Goal: Communication & Community: Answer question/provide support

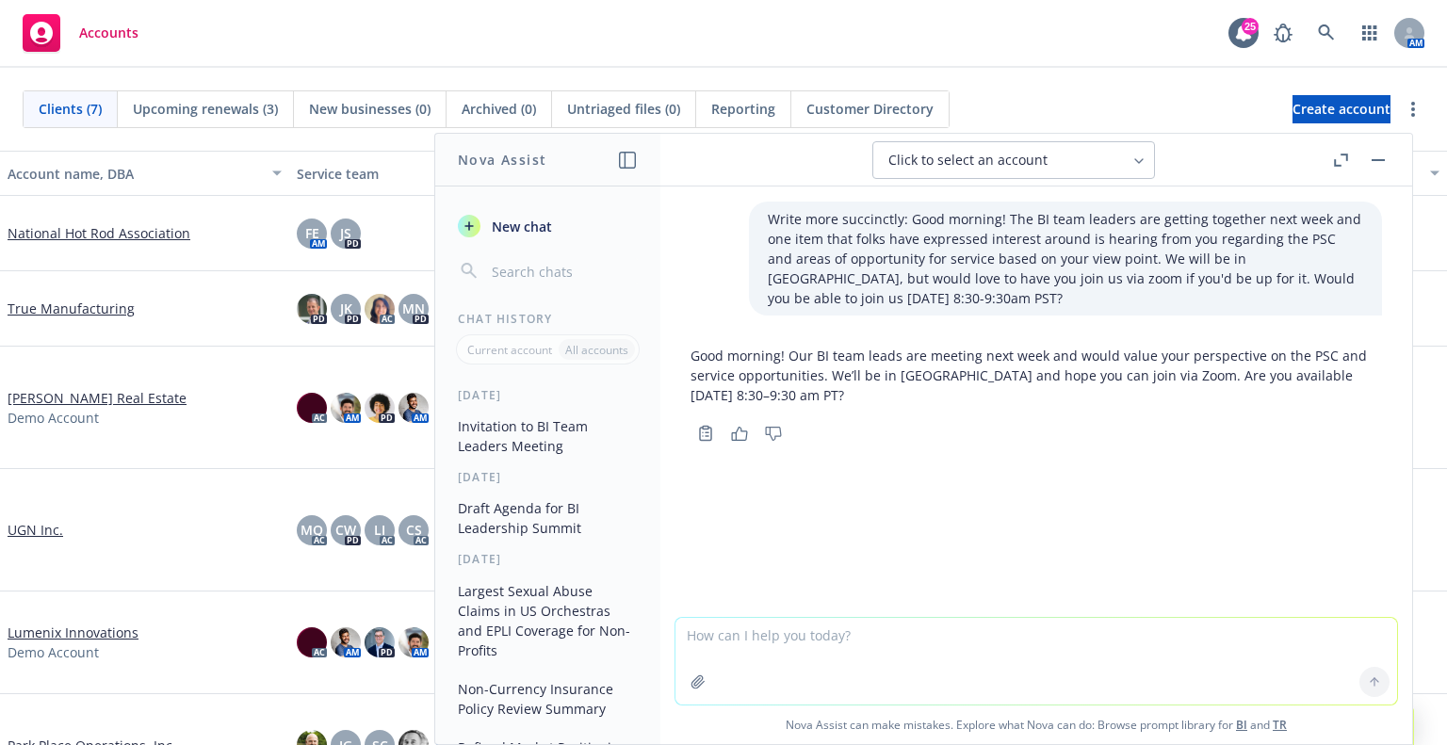
drag, startPoint x: 953, startPoint y: 508, endPoint x: 991, endPoint y: 474, distance: 50.7
click at [954, 508] on div "Write more succinctly: Good morning! The BI team leaders are getting together n…" at bounding box center [1036, 402] width 752 height 431
click at [1368, 155] on button "button" at bounding box center [1378, 160] width 23 height 23
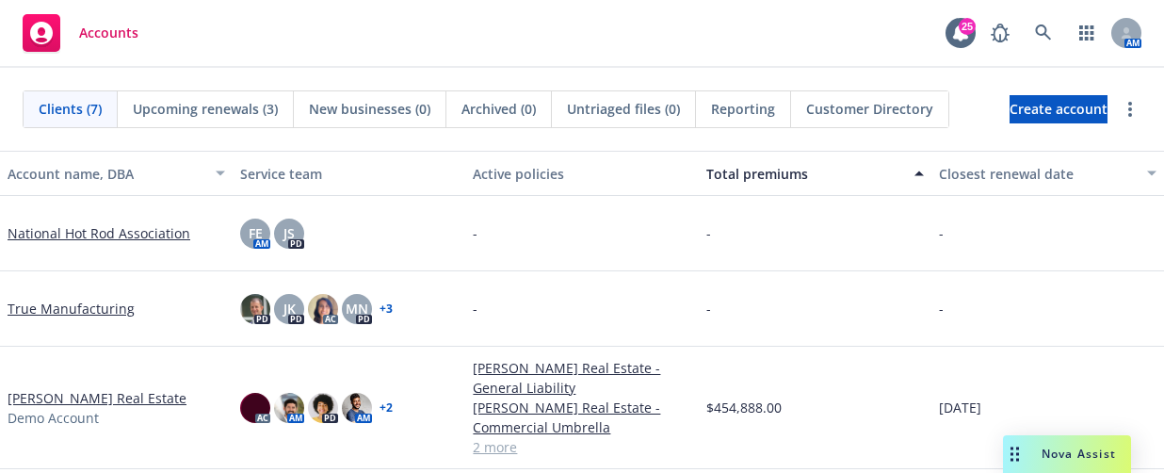
click at [728, 238] on div "-" at bounding box center [815, 233] width 233 height 75
